Goal: Task Accomplishment & Management: Manage account settings

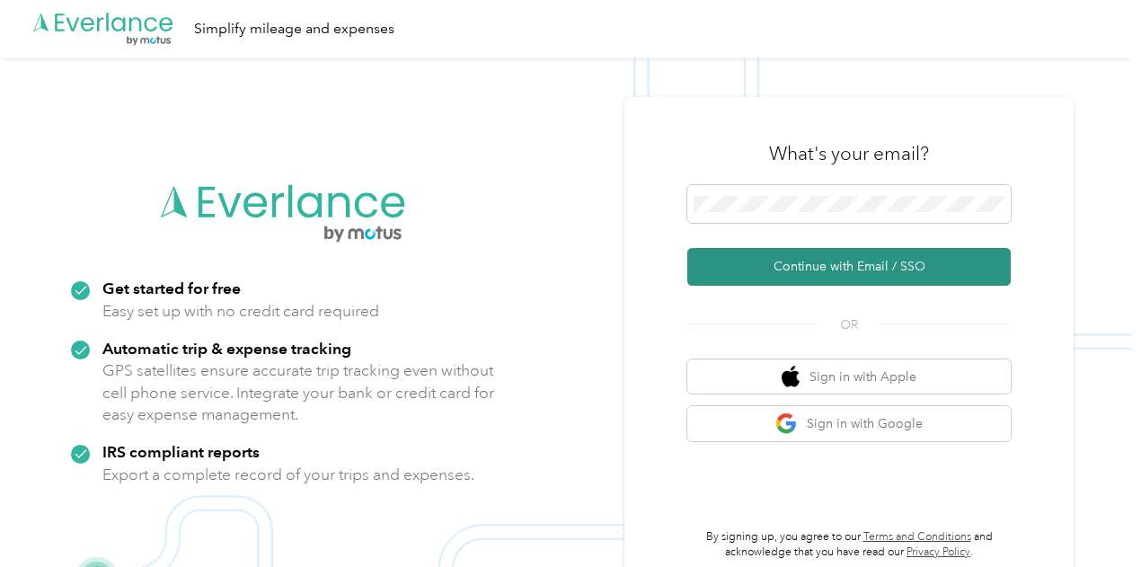
click at [827, 261] on button "Continue with Email / SSO" at bounding box center [848, 267] width 323 height 38
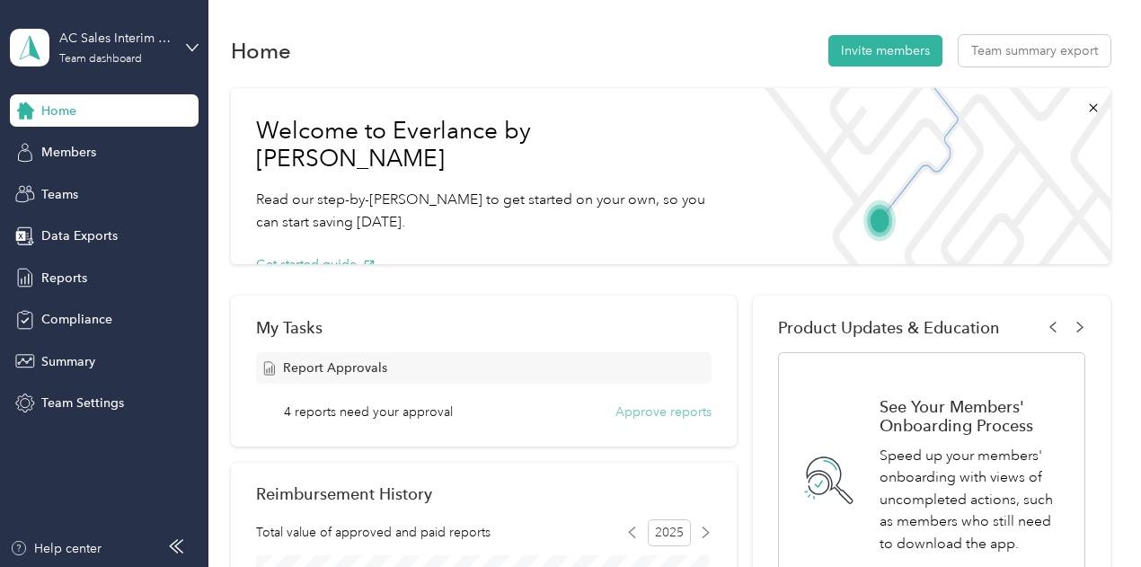
click at [636, 418] on button "Approve reports" at bounding box center [663, 412] width 96 height 19
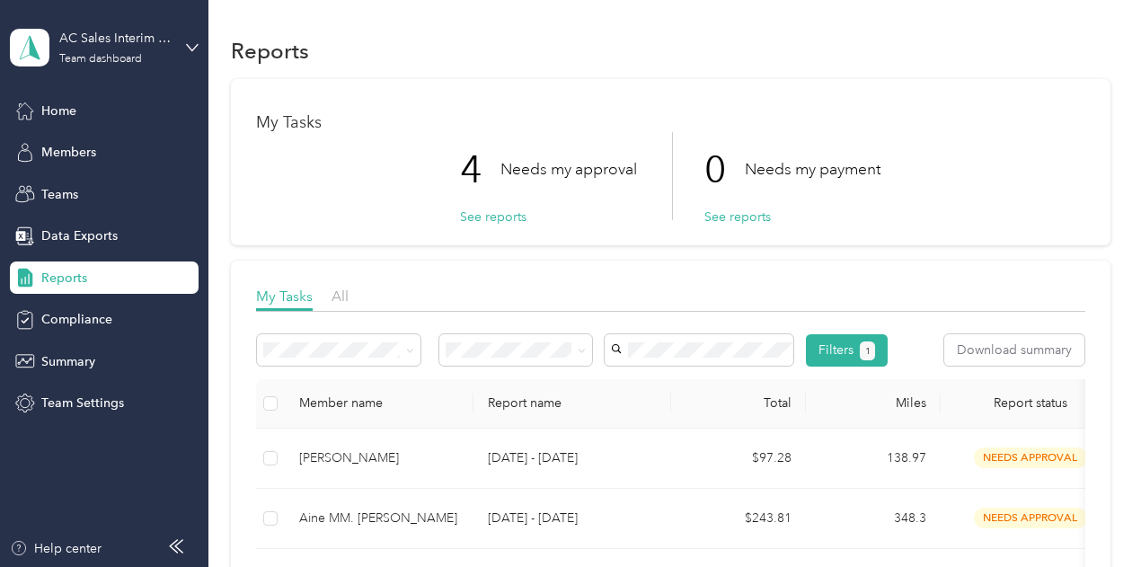
scroll to position [135, 0]
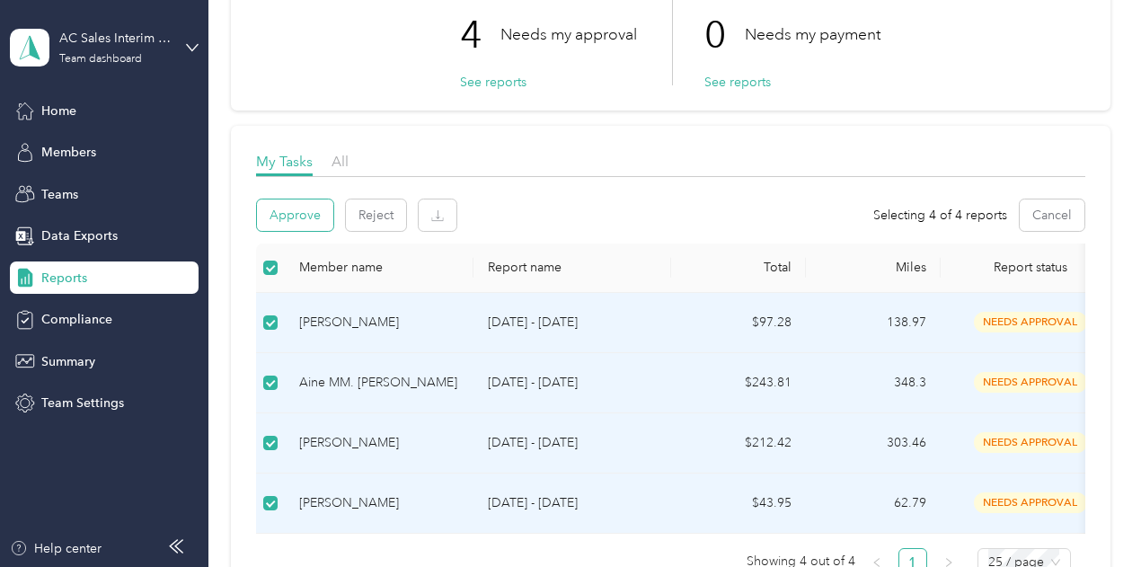
click at [285, 211] on button "Approve" at bounding box center [295, 214] width 76 height 31
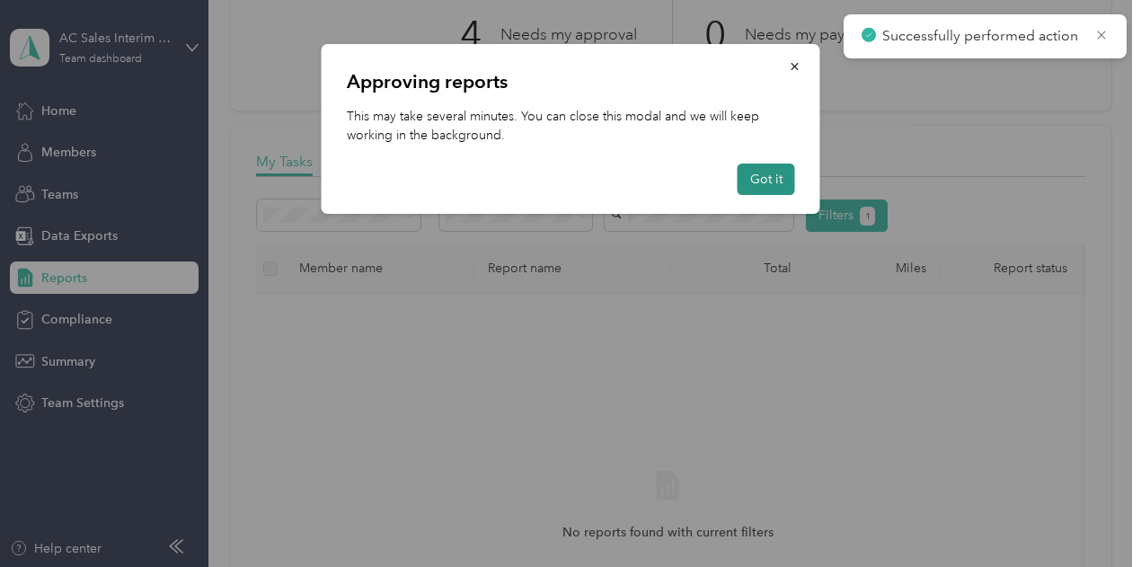
click at [748, 187] on button "Got it" at bounding box center [767, 179] width 58 height 31
